Goal: Task Accomplishment & Management: Complete application form

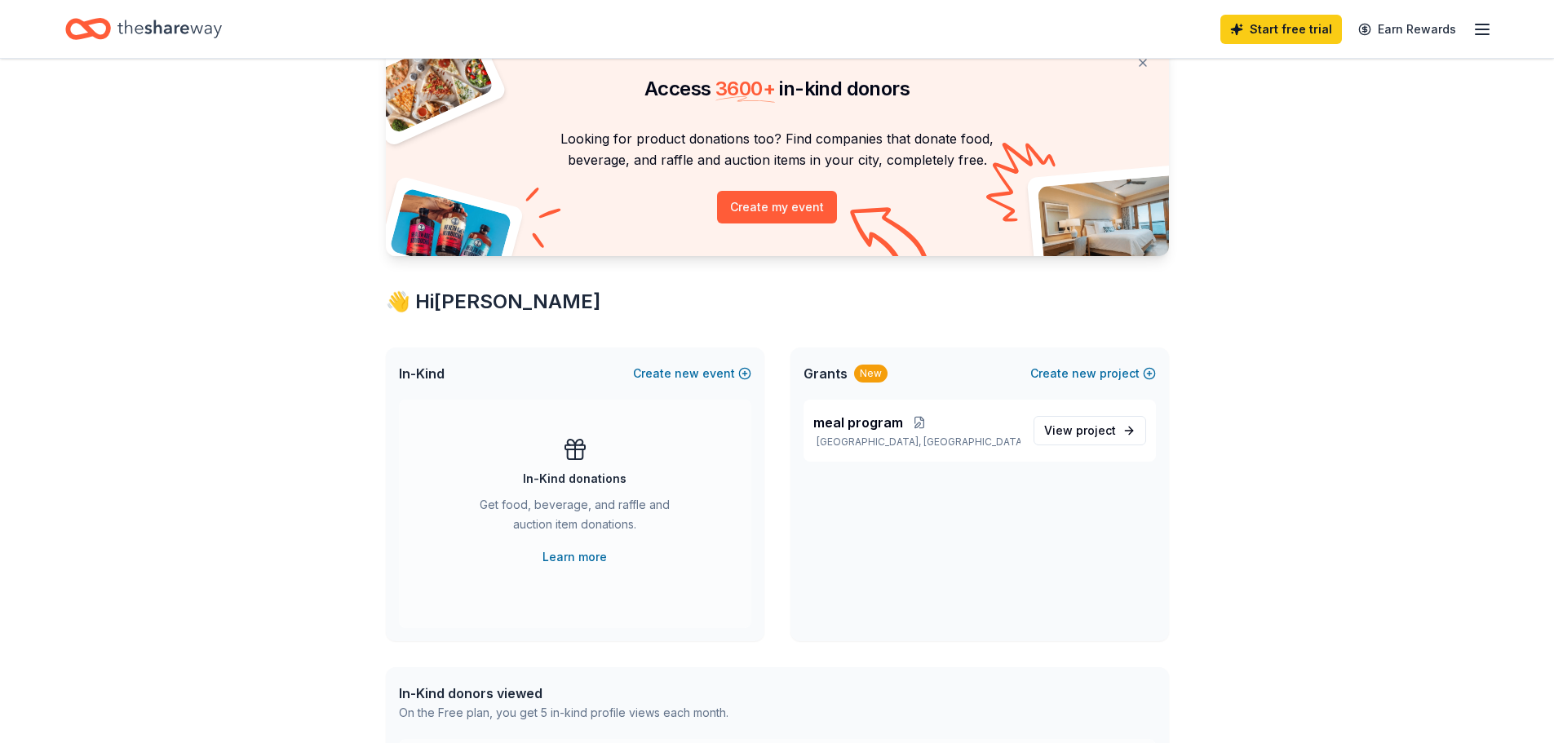
scroll to position [57, 0]
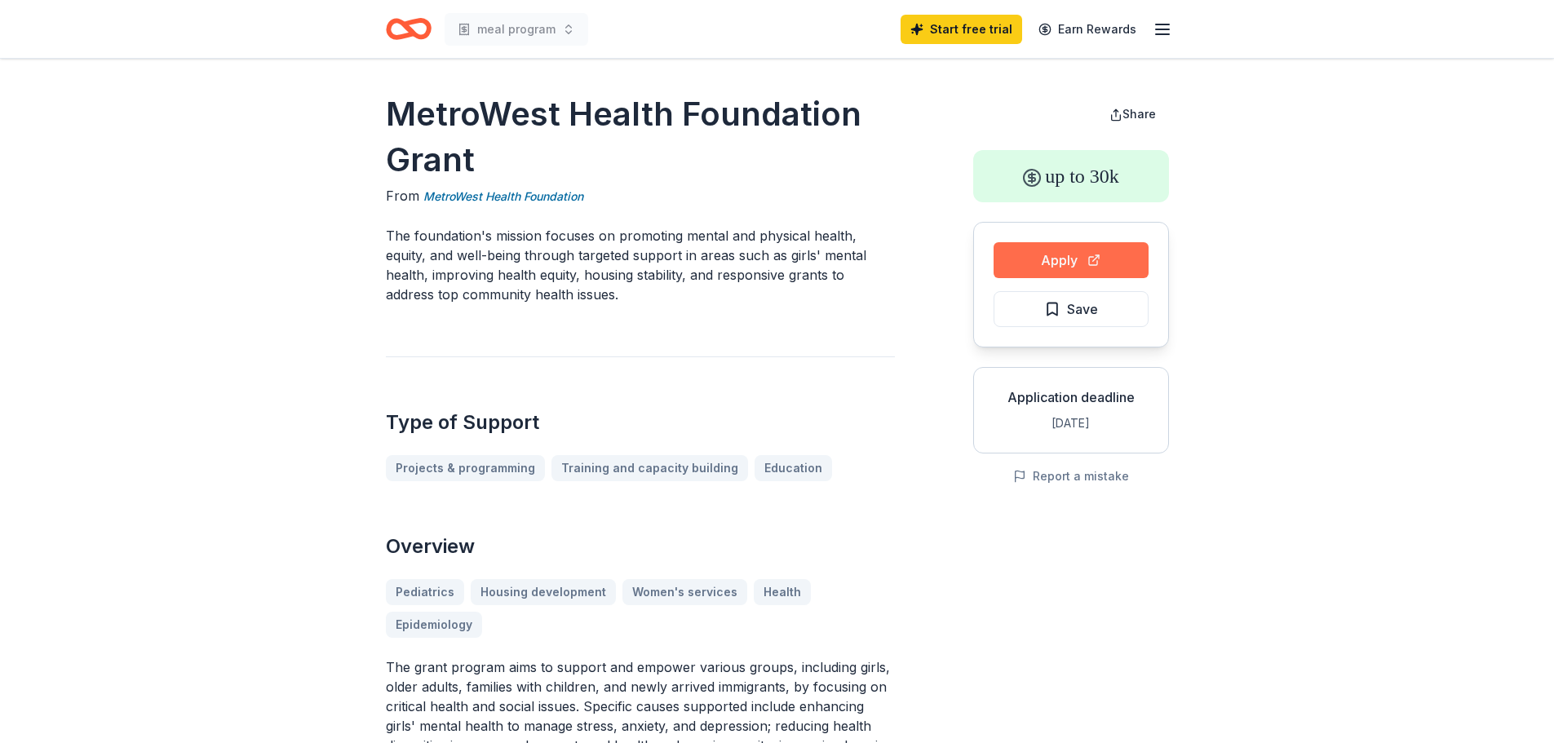
click at [1049, 250] on button "Apply" at bounding box center [1070, 260] width 155 height 36
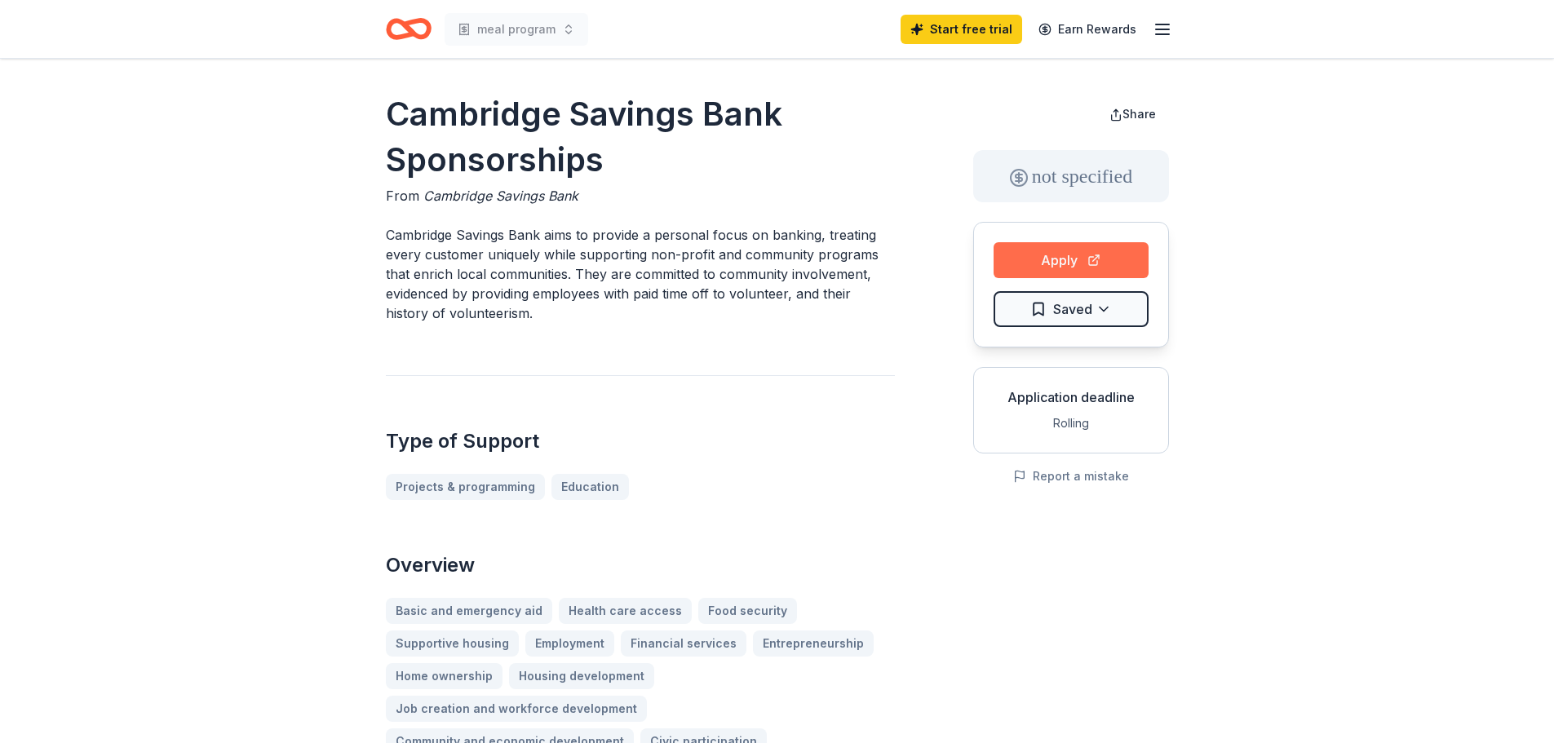
click at [1079, 277] on button "Apply" at bounding box center [1070, 260] width 155 height 36
